Goal: Information Seeking & Learning: Learn about a topic

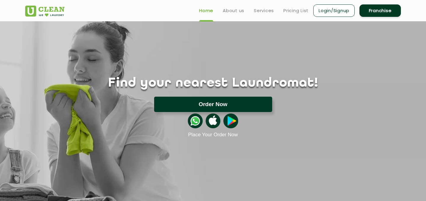
click at [244, 104] on button "Order Now" at bounding box center [213, 104] width 118 height 15
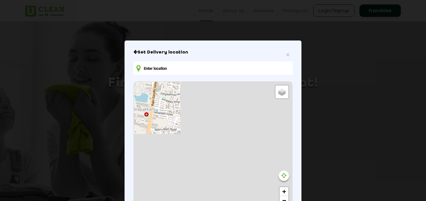
type input "[STREET_ADDRESS][PERSON_NAME][PERSON_NAME]"
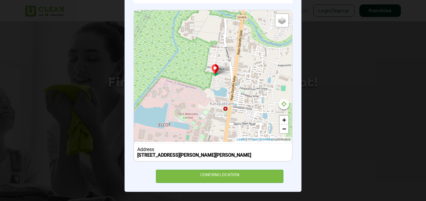
scroll to position [83, 0]
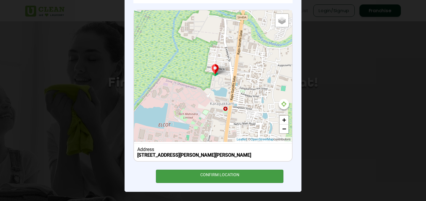
click at [217, 174] on div "CONFIRM LOCATION" at bounding box center [220, 176] width 128 height 13
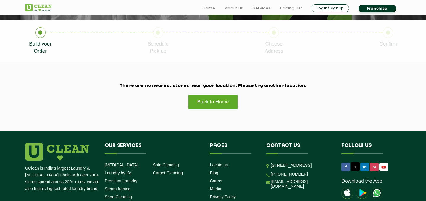
scroll to position [117, 0]
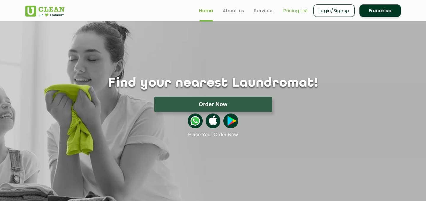
click at [291, 11] on link "Pricing List" at bounding box center [296, 10] width 25 height 7
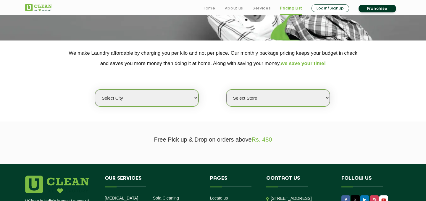
scroll to position [106, 0]
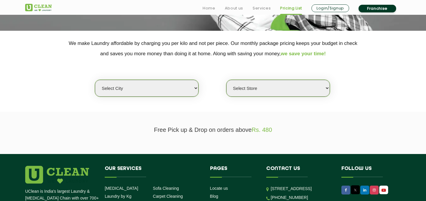
select select "11"
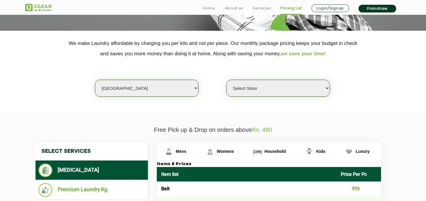
select select "451"
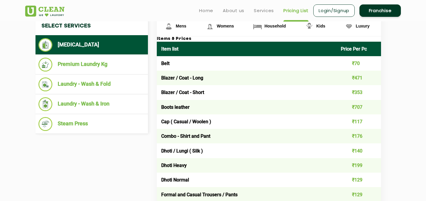
scroll to position [227, 0]
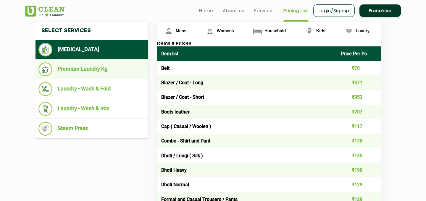
click at [113, 63] on li "Premium Laundry Kg" at bounding box center [91, 69] width 107 height 14
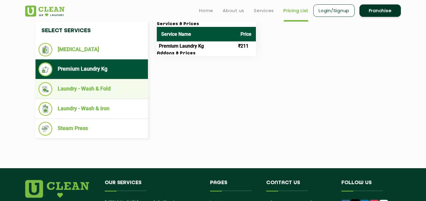
click at [103, 90] on li "Laundry - Wash & Fold" at bounding box center [91, 89] width 107 height 14
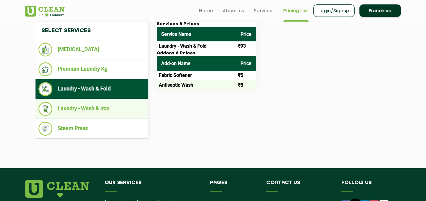
click at [102, 102] on li "Laundry - Wash & Iron" at bounding box center [91, 109] width 107 height 14
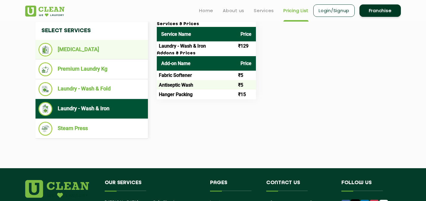
click at [91, 48] on li "[MEDICAL_DATA]" at bounding box center [91, 50] width 107 height 14
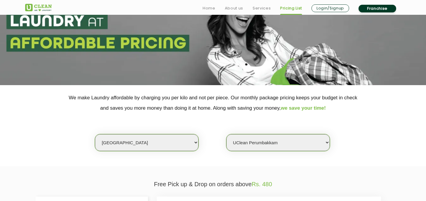
scroll to position [195, 0]
